Goal: Use online tool/utility: Utilize a website feature to perform a specific function

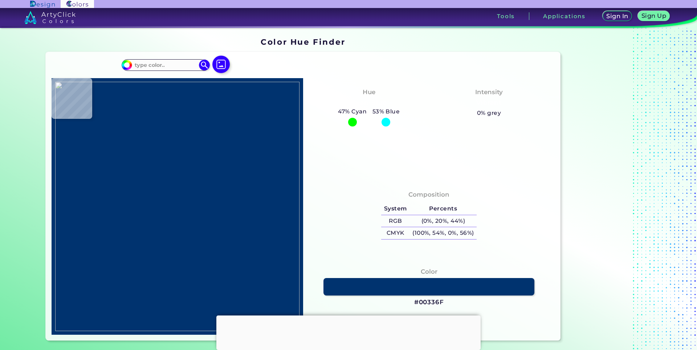
click at [347, 315] on div at bounding box center [348, 315] width 264 height 0
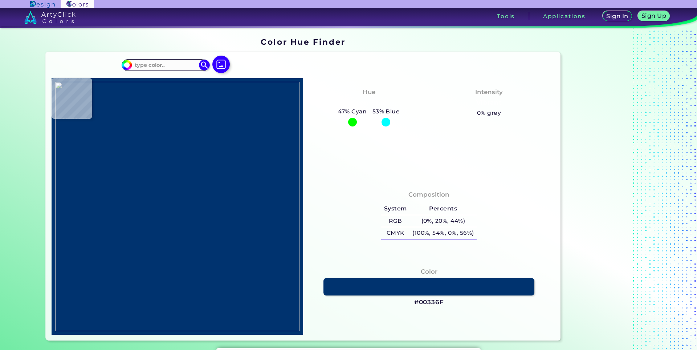
type input "#000000"
type input "#241208"
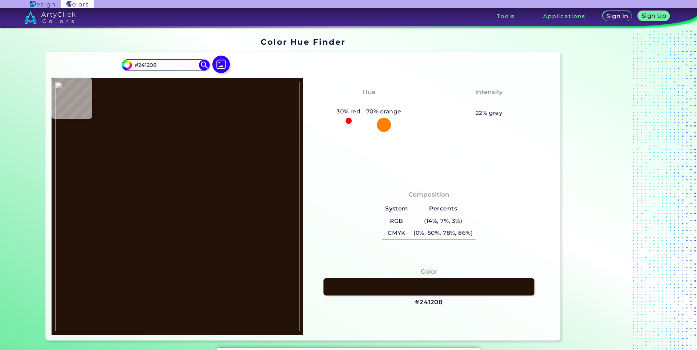
type input "#251208"
type input "#241208"
type input "#612606"
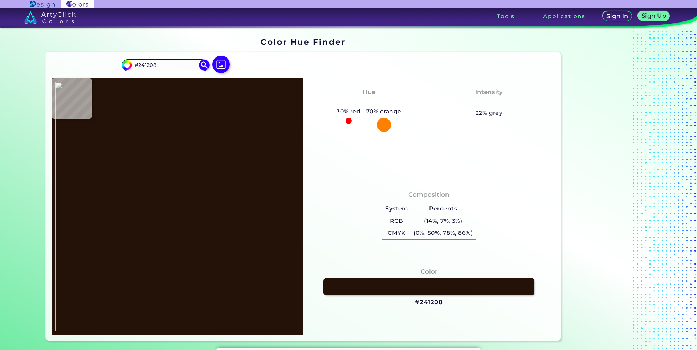
type input "#612606"
type input "#81553b"
type input "#81553B"
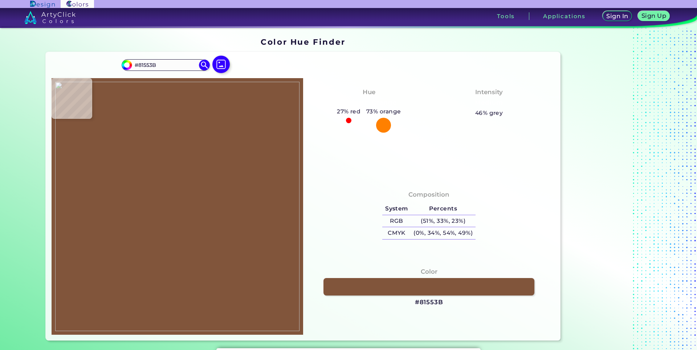
type input "#83553b"
type input "#83553B"
type input "#84563d"
type input "#84563D"
type input "#85573d"
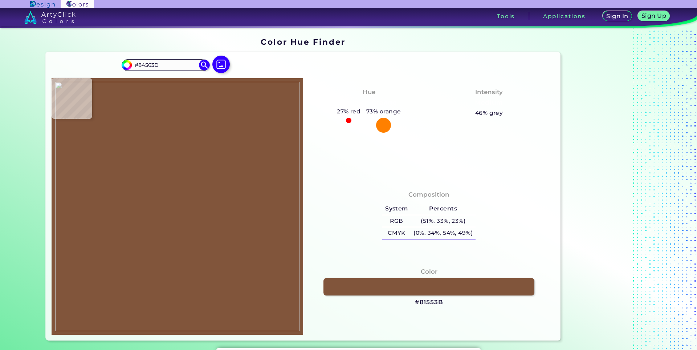
type input "#85573D"
type input "#693b21"
type input "#693B21"
type input "#4f210a"
type input "#4F210A"
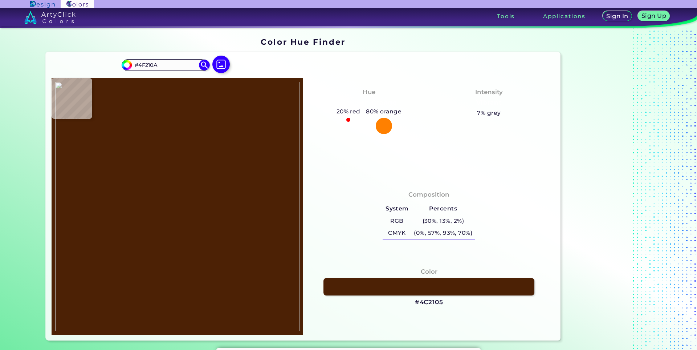
type input "#4c2105"
type input "#4C2105"
type input "#4c1c02"
type input "#4C1C02"
type input "#4f1c03"
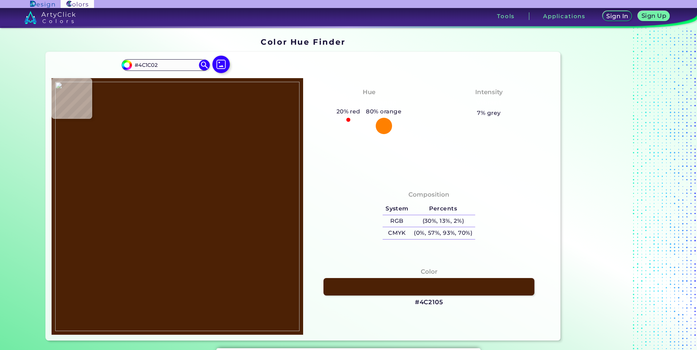
type input "#4F1C03"
type input "#531f06"
type input "#531F06"
type input "#572109"
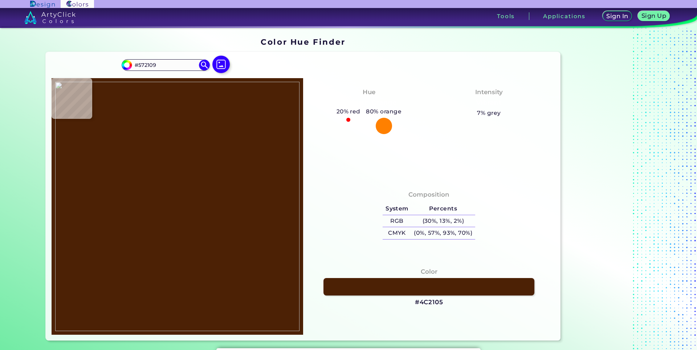
type input "#58220a"
type input "#58220A"
type input "#d4a374"
type input "#D4A374"
type input "#fdd190"
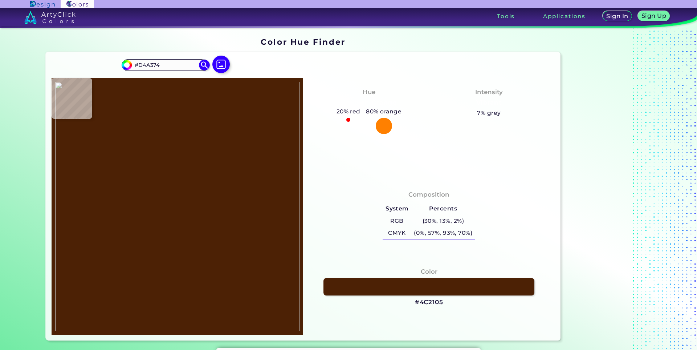
type input "#FDD190"
type input "#824f3e"
type input "#824F3E"
type input "#664244"
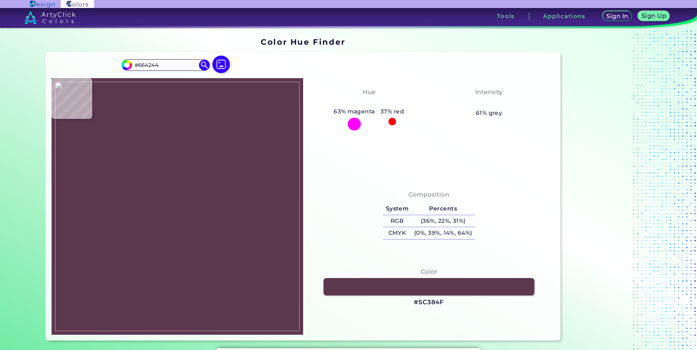
type input "#5c384f"
type input "#5C384F"
type input "#c79880"
type input "#C79880"
type input "#af6d41"
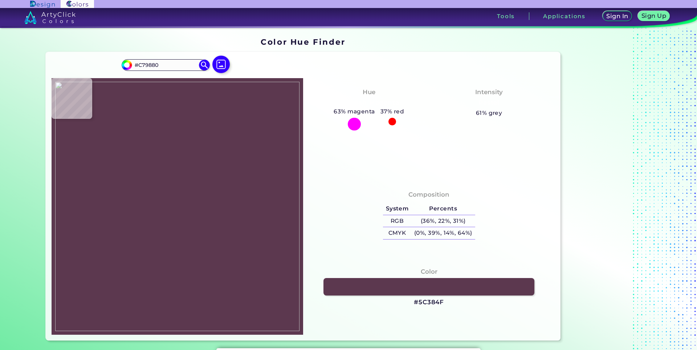
type input "#AF6D41"
type input "#ac6c42"
type input "#AC6C42"
type input "#ae6e41"
type input "#AE6E41"
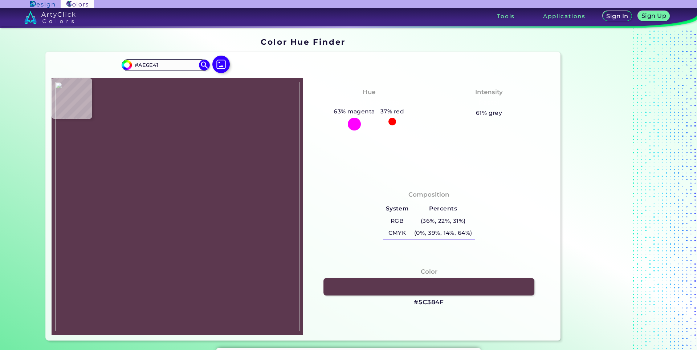
type input "#be7e4c"
type input "#BE7E4C"
type input "#fefdb2"
type input "#FEFDB2"
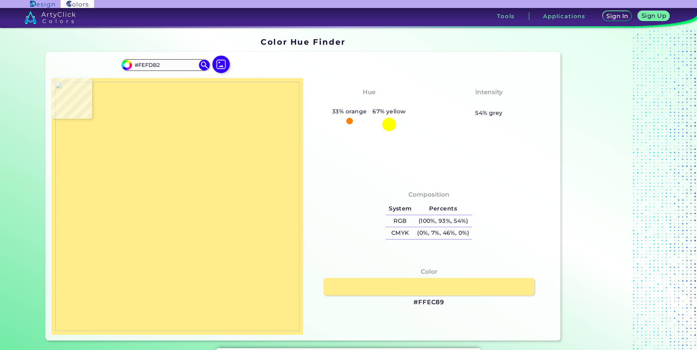
type input "#ffec89"
type input "#FFEC89"
type input "#fcdf7d"
type input "#FCDF7D"
type input "#fbdc7c"
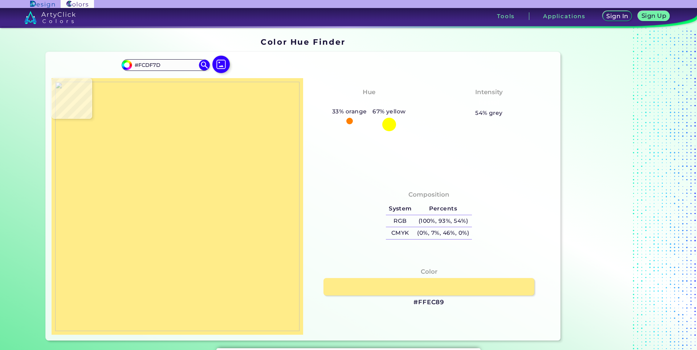
type input "#FBDC7C"
type input "#f9d879"
type input "#F9D879"
type input "#f8d277"
type input "#F8D277"
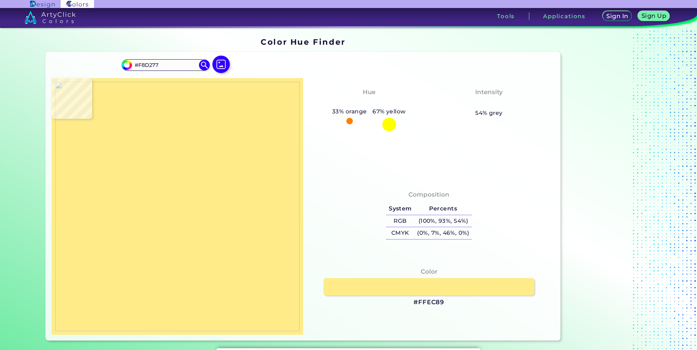
type input "#fedd7d"
type input "#FEDD7D"
type input "#fee485"
type input "#FEE485"
type input "#ffe787"
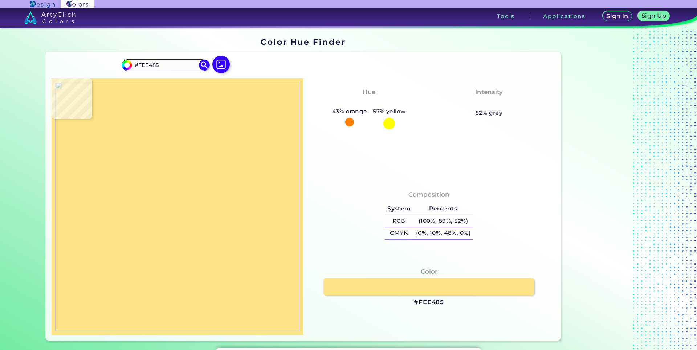
type input "#FFE787"
type input "#ffec86"
type input "#FFEC86"
type input "#feedac"
type input "#FEEDAC"
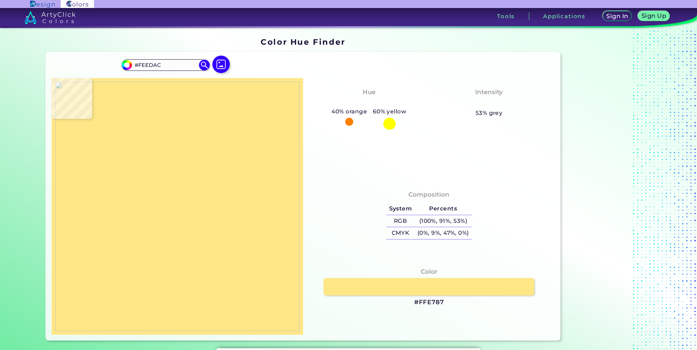
type input "#ebc597"
type input "#EBC597"
type input "#d9b288"
type input "#D9B288"
type input "#845f4b"
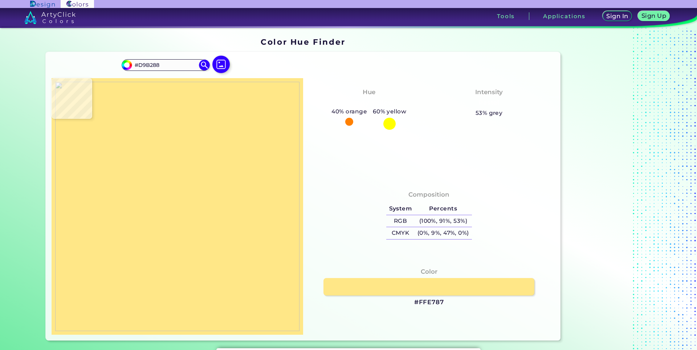
type input "#845F4B"
type input "#654636"
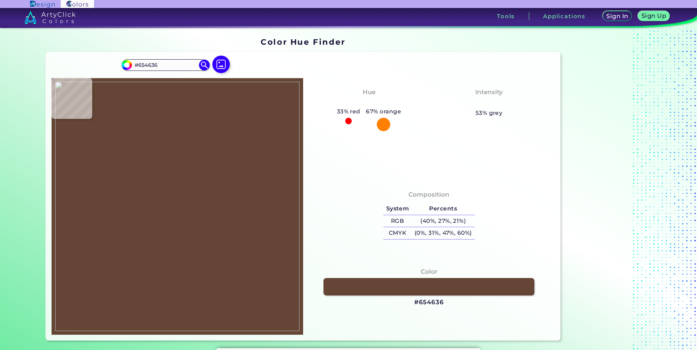
type input "#b48c6a"
type input "#B48C6A"
type input "#d9b389"
type input "#D9B389"
type input "#fff7b0"
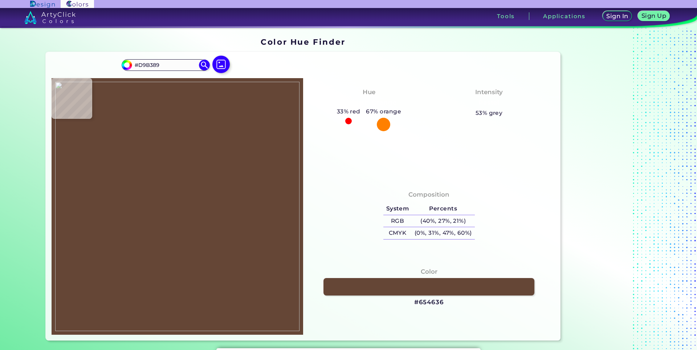
type input "#FFF7B0"
type input "#ffe285"
type input "#FFE285"
type input "#feea85"
type input "#FEEA85"
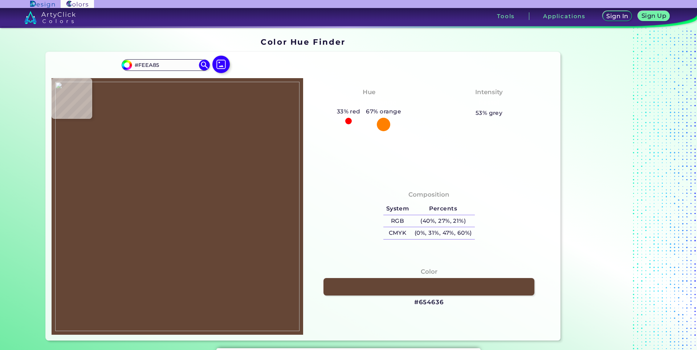
type input "#fdea97"
type input "#FDEA97"
type input "#fef4a2"
type input "#FEF4A2"
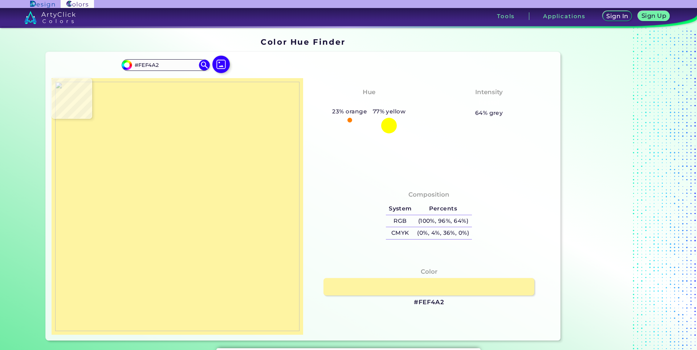
type input "#fdee9b"
type input "#FDEE9B"
type input "#fcd77c"
type input "#FCD77C"
type input "#feef87"
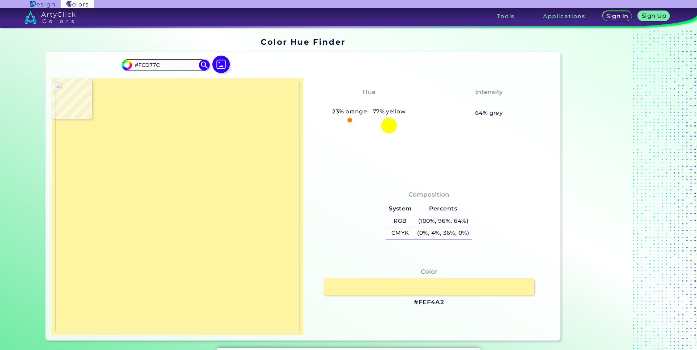
type input "#FEEF87"
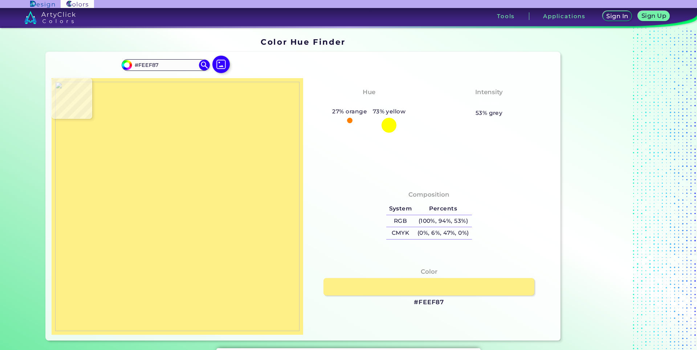
type input "#fff288"
type input "#FFF288"
type input "#fff48a"
type input "#FFF48A"
type input "#ffec83"
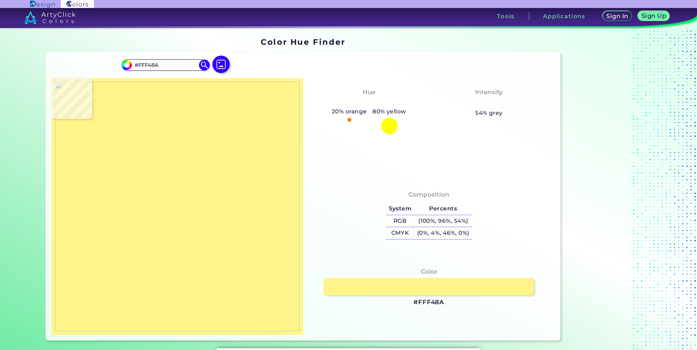
type input "#FFEC83"
type input "#fce27e"
type input "#FCE27E"
type input "#fbdd7b"
type input "#FBDD7B"
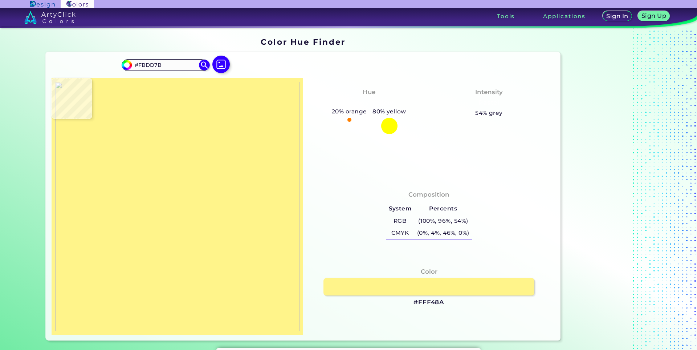
type input "#ffe982"
type input "#FFE982"
type input "#ffef86"
type input "#FFEF86"
type input "#ffee86"
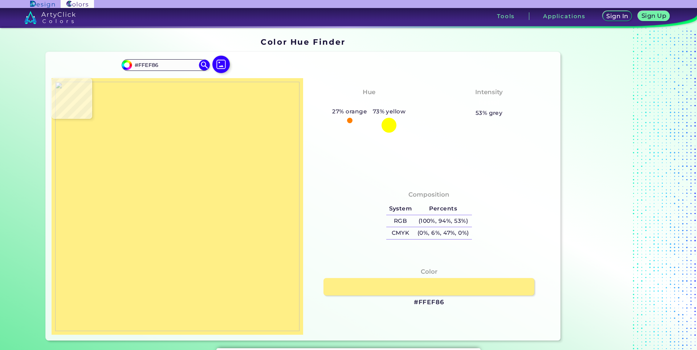
type input "#FFEE86"
type input "#ffe883"
type input "#FFE883"
type input "#fcdf7c"
type input "#FCDF7C"
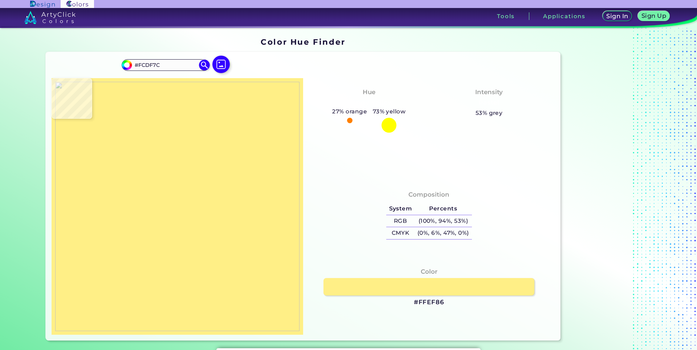
type input "#fddc79"
type input "#FDDC79"
type input "#fcde7a"
type input "#FCDE7A"
type input "#fbdf7b"
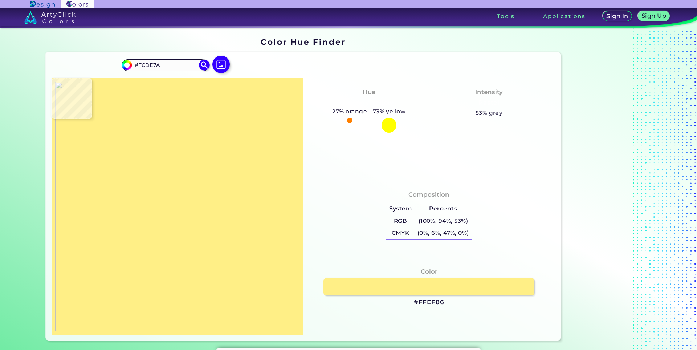
type input "#FBDF7B"
type input "#fce580"
type input "#FCE580"
type input "#fde983"
type input "#FDE983"
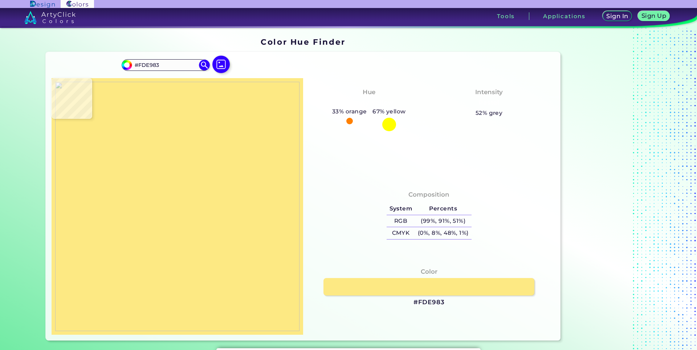
type input "#fceb83"
type input "#FCEB83"
type input "#fdef86"
type input "#FDEF86"
type input "#fef087"
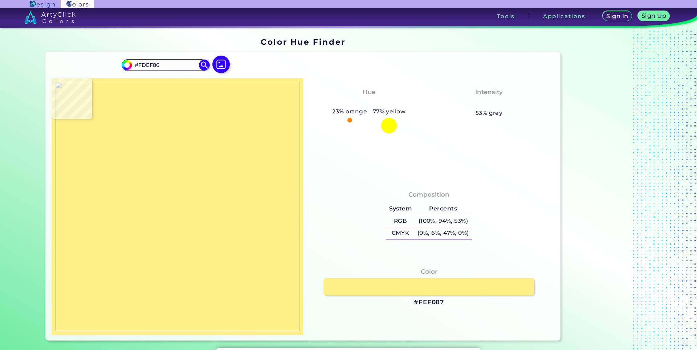
type input "#FEF087"
type input "#ffef8a"
type input "#FFEF8A"
type input "#feeb89"
type input "#FEEB89"
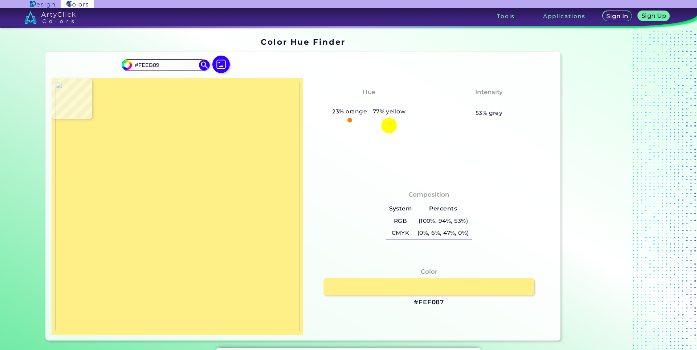
type input "#fee284"
type input "#FEE284"
type input "#f8de7d"
type input "#F8DE7D"
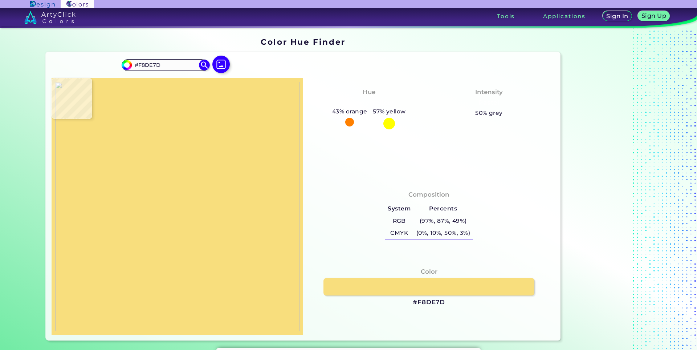
type input "#fde182"
type input "#FDE182"
type input "#fee386"
type input "#FEE386"
type input "#ffe98c"
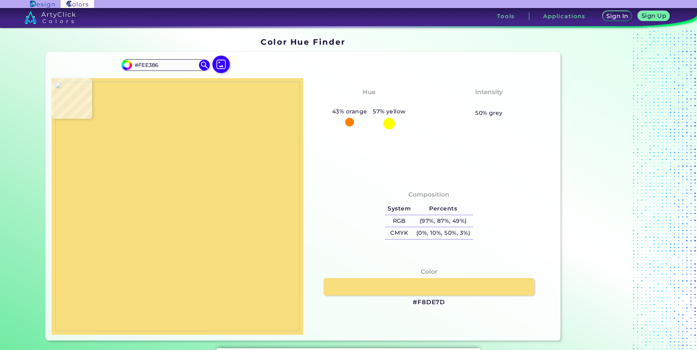
type input "#FFE98C"
type input "#ffe386"
type input "#FFE386"
type input "#fee282"
type input "#FEE282"
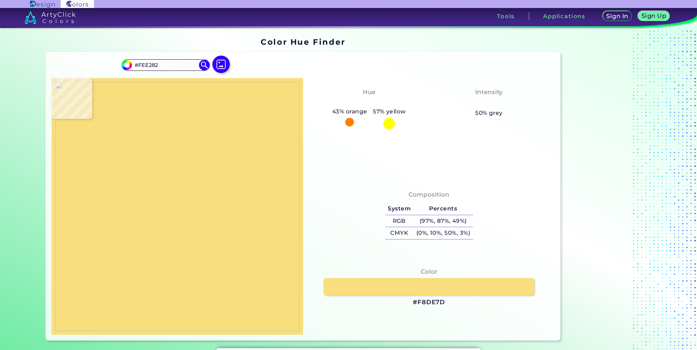
type input "#fada7a"
type input "#FADA7A"
type input "#fddf7e"
type input "#FDDF7E"
type input "#fee37f"
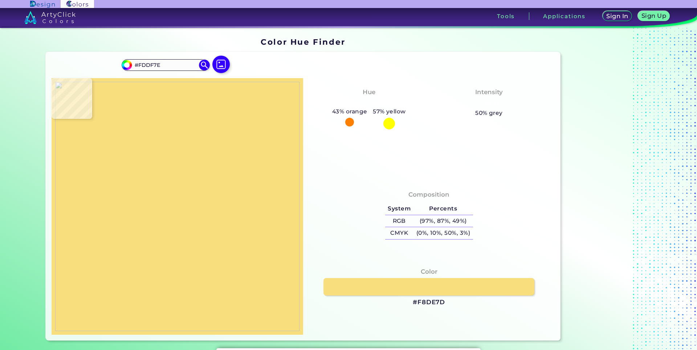
type input "#FEE37F"
type input "#ffe581"
type input "#FFE581"
type input "#ffe784"
type input "#FFE784"
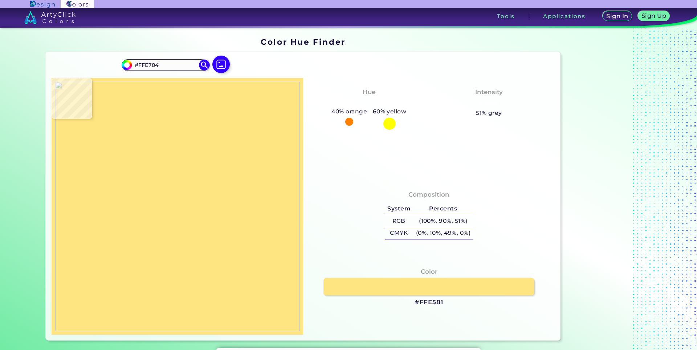
type input "#ffe782"
type input "#FFE782"
type input "#ffeb87"
type input "#FFEB87"
type input "#feeb89"
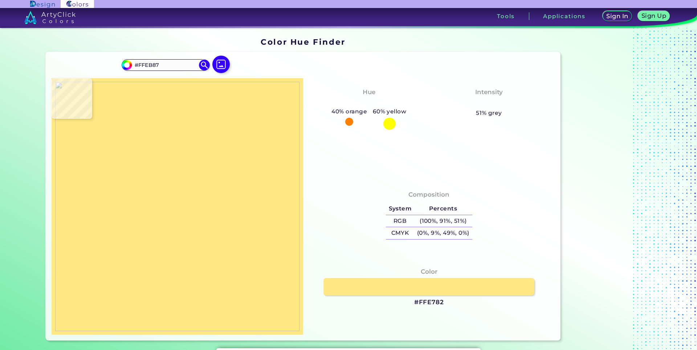
type input "#FEEB89"
type input "#ffea8a"
type input "#FFEA8A"
type input "#ffe283"
type input "#FFE283"
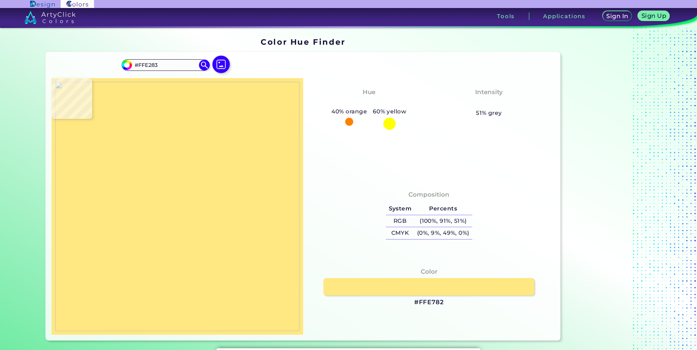
type input "#fedd7f"
type input "#FEDD7F"
type input "#fdd97c"
type input "#FDD97C"
type input "#fcd77a"
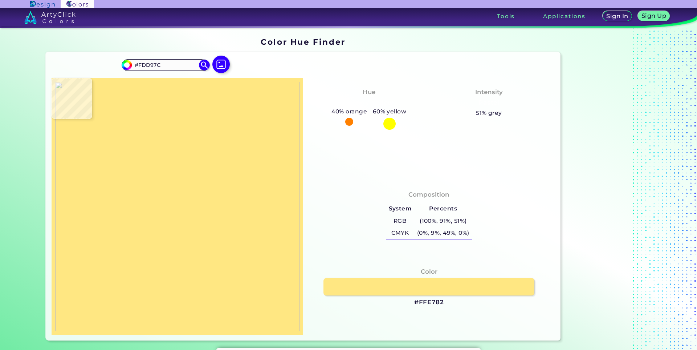
type input "#FCD77A"
type input "#fede7d"
type input "#FEDE7D"
type input "#ffe482"
type input "#FFE482"
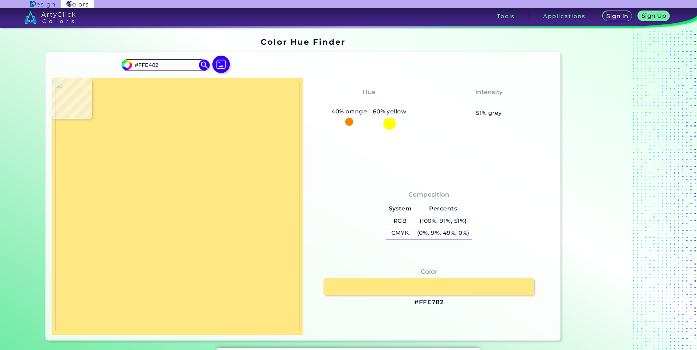
type input "#ffe785"
type input "#FFE785"
type input "#ffed88"
type input "#FFED88"
type input "#feea85"
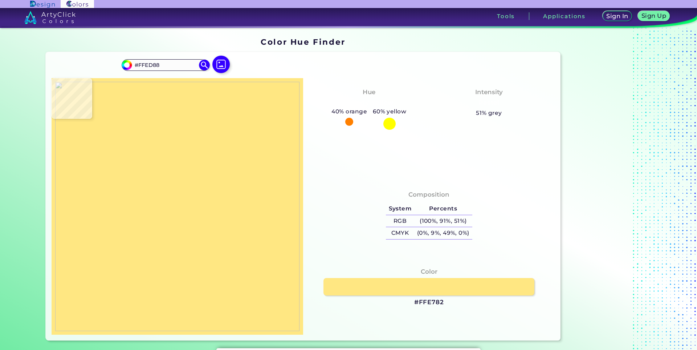
type input "#FEEA85"
type input "#fae47b"
type input "#FAE47B"
type input "#fce77f"
type input "#FCE77F"
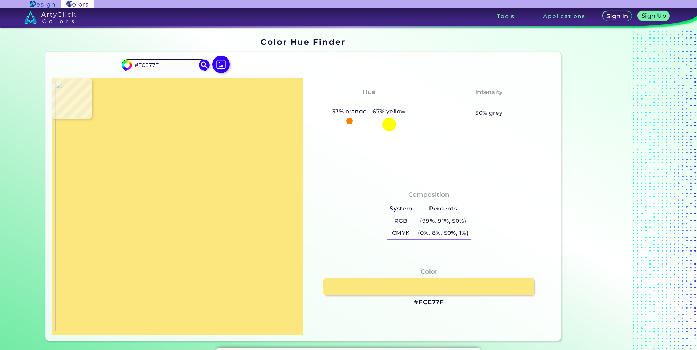
type input "#ffec8b"
type input "#FFEC8B"
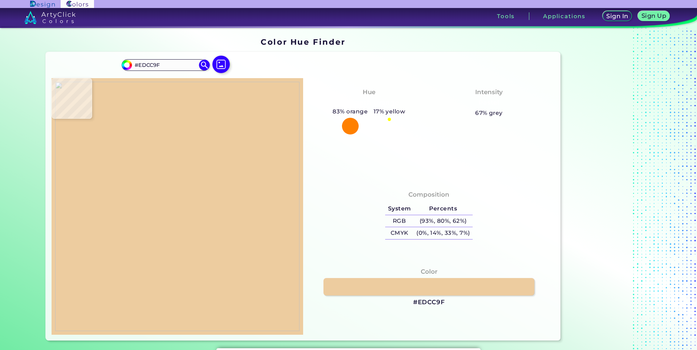
click at [260, 215] on img at bounding box center [177, 206] width 244 height 249
